Goal: Information Seeking & Learning: Find specific fact

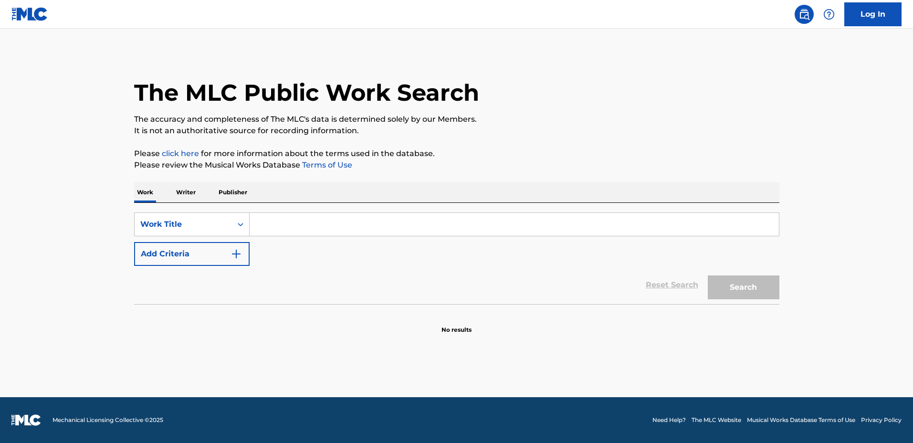
click at [524, 191] on div "Work Writer Publisher" at bounding box center [457, 192] width 646 height 20
click at [532, 222] on input "Search Form" at bounding box center [515, 224] width 530 height 23
type input "Pray"
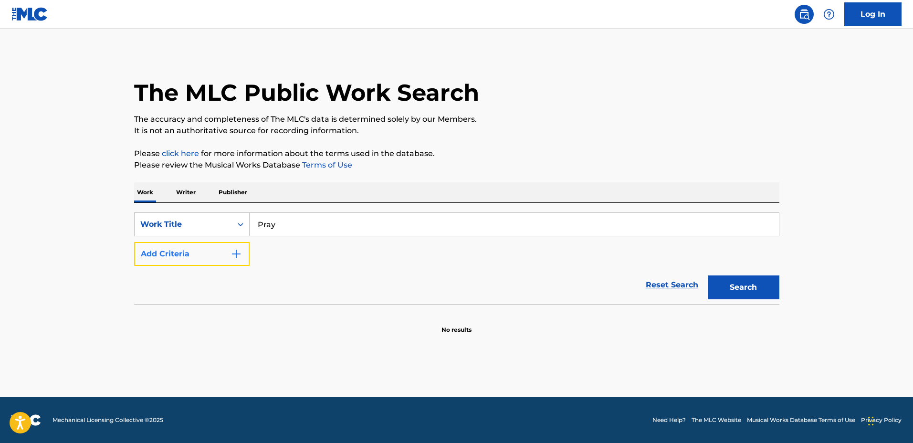
click at [203, 250] on button "Add Criteria" at bounding box center [192, 254] width 116 height 24
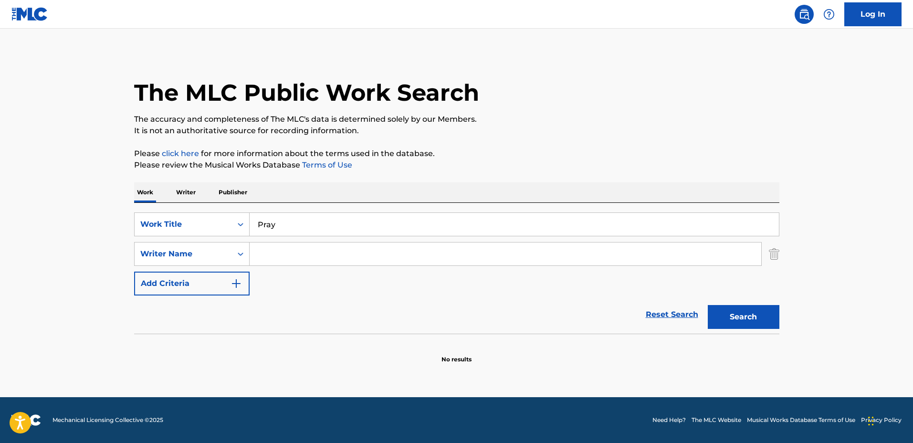
click at [297, 257] on input "Search Form" at bounding box center [506, 254] width 512 height 23
type input "[PERSON_NAME]"
click at [708, 305] on button "Search" at bounding box center [744, 317] width 72 height 24
drag, startPoint x: 313, startPoint y: 255, endPoint x: 243, endPoint y: 242, distance: 71.4
click at [240, 244] on div "SearchWithCriteria3cad1dca-4684-4166-8d18-e75ca66d3ec2 Writer Name [PERSON_NAME]" at bounding box center [457, 254] width 646 height 24
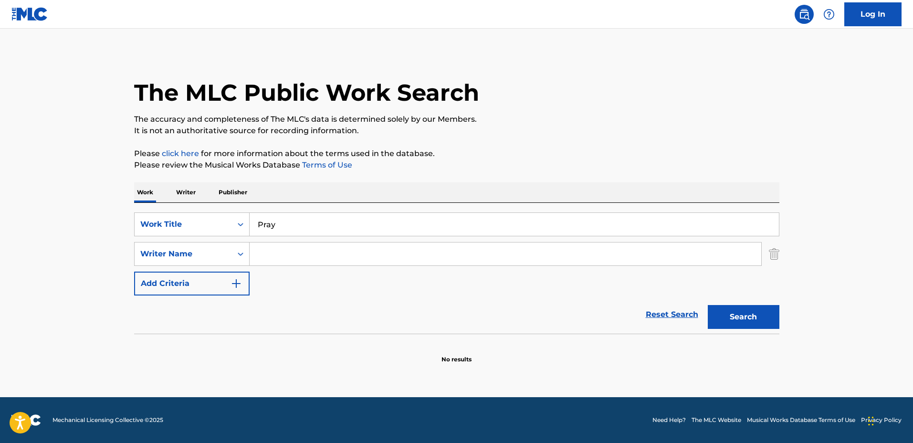
click at [421, 250] on input "Search Form" at bounding box center [506, 254] width 512 height 23
click at [708, 305] on button "Search" at bounding box center [744, 317] width 72 height 24
type input "Ambakederemo"
click at [708, 305] on button "Search" at bounding box center [744, 317] width 72 height 24
